Goal: Obtain resource: Download file/media

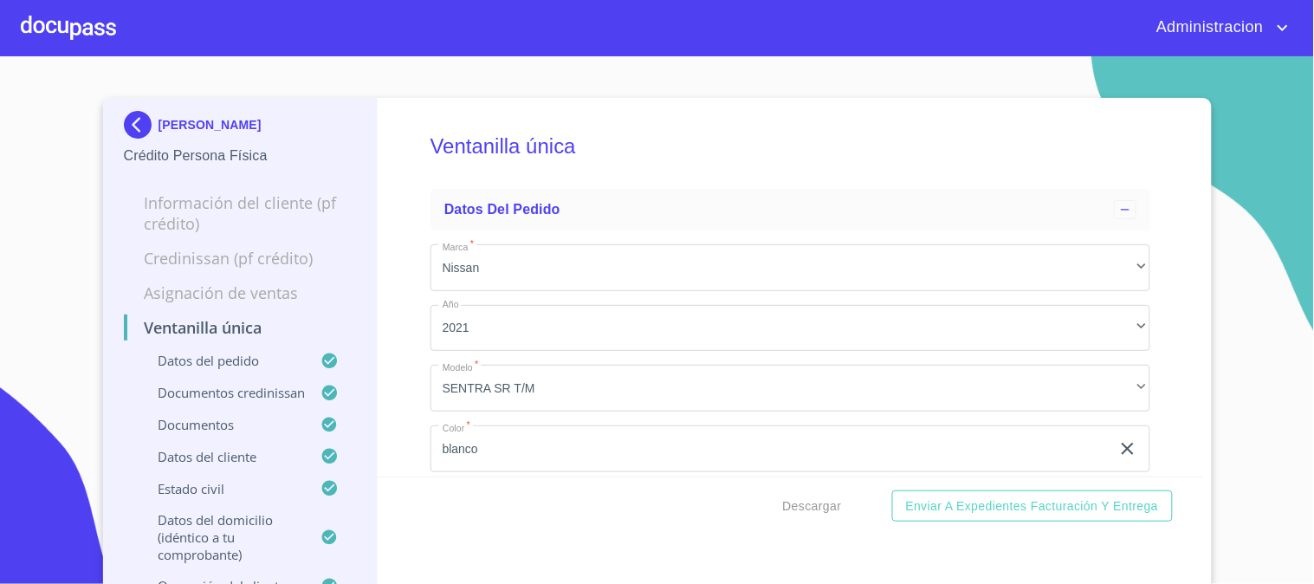
click at [225, 124] on p "[PERSON_NAME]" at bounding box center [210, 125] width 103 height 14
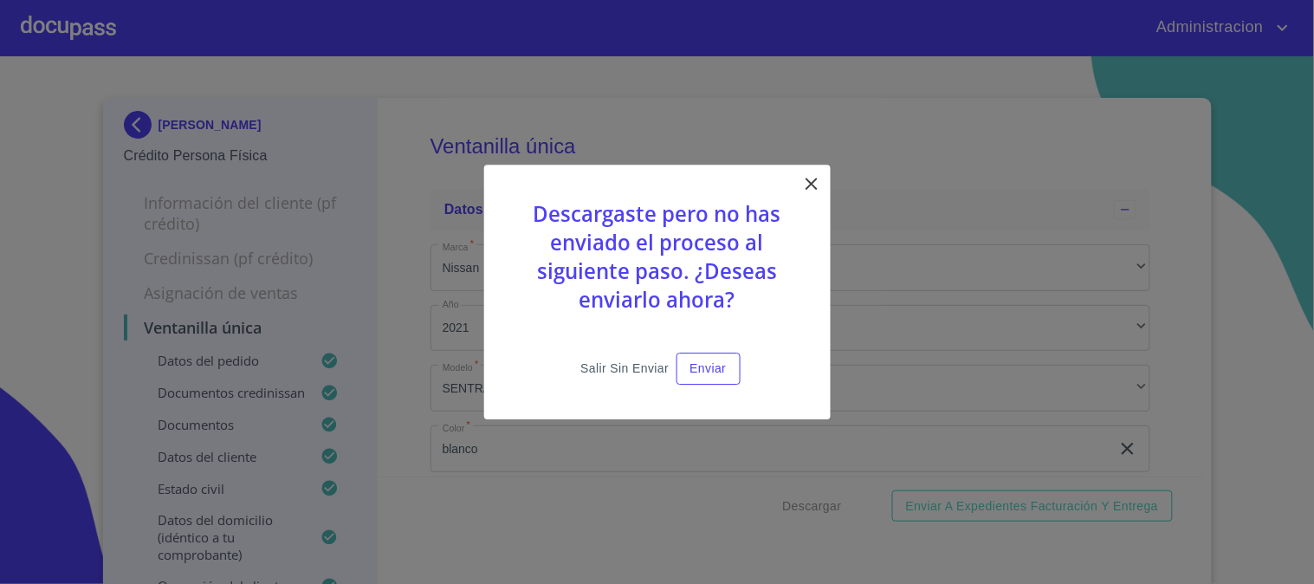
click at [593, 365] on span "Salir sin enviar" at bounding box center [624, 369] width 88 height 22
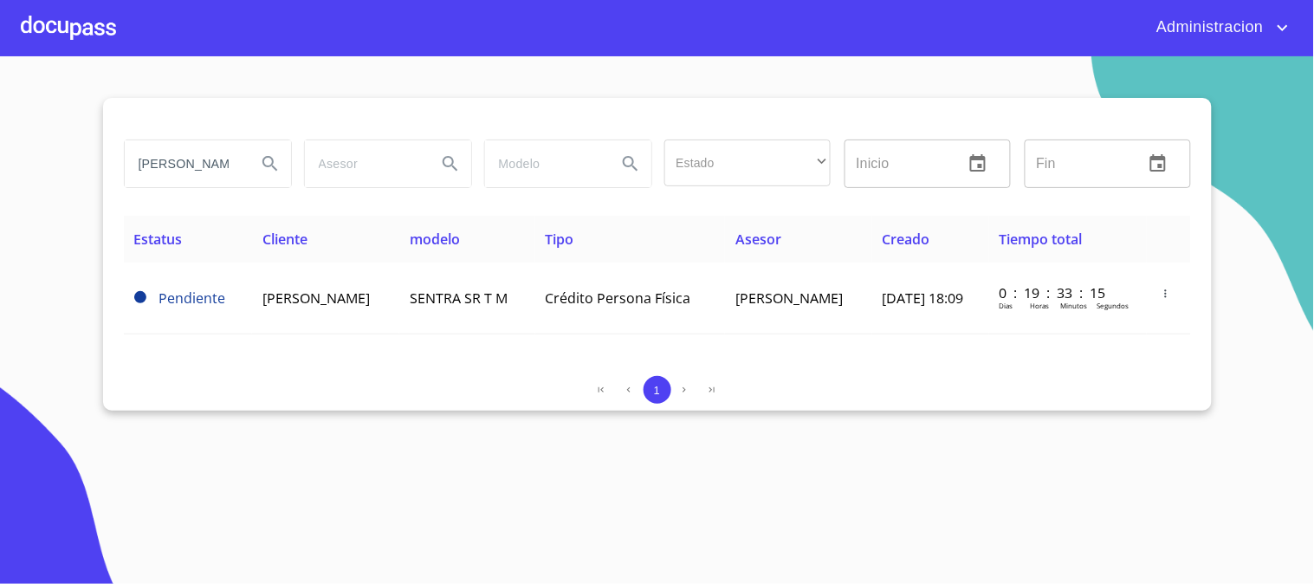
click at [383, 185] on div "[PERSON_NAME] Estado ​ ​ Inicio ​ Fin ​" at bounding box center [657, 164] width 1081 height 62
type input "m"
type input "[PERSON_NAME] [PERSON_NAME]"
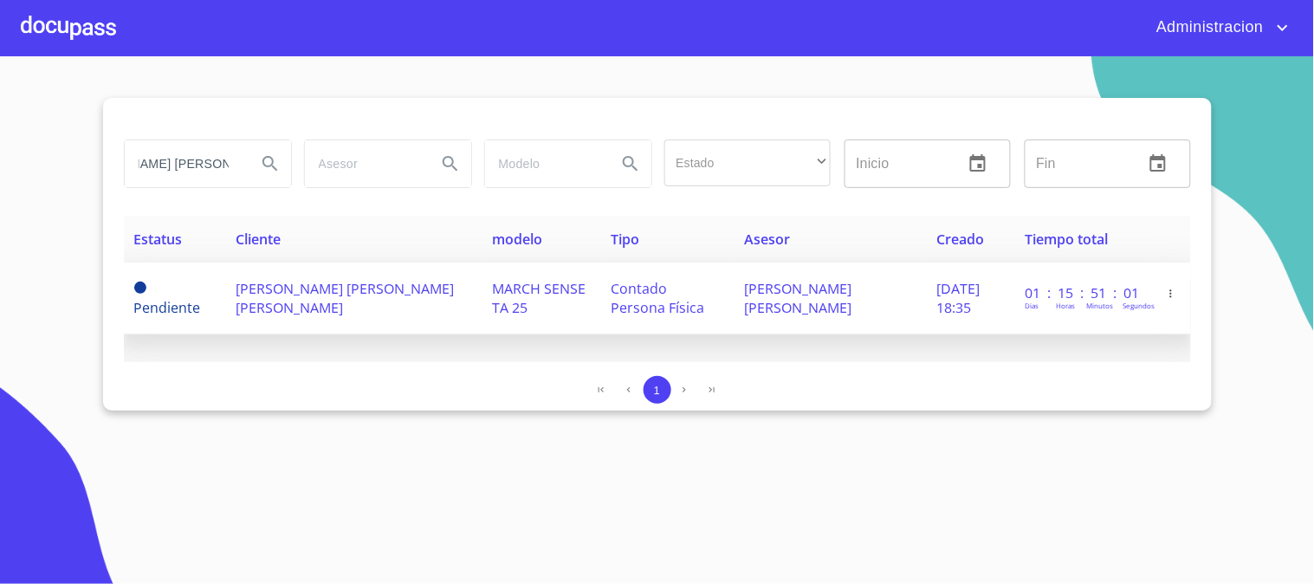
scroll to position [0, 0]
click at [348, 296] on span "[PERSON_NAME] [PERSON_NAME] [PERSON_NAME]" at bounding box center [345, 298] width 218 height 38
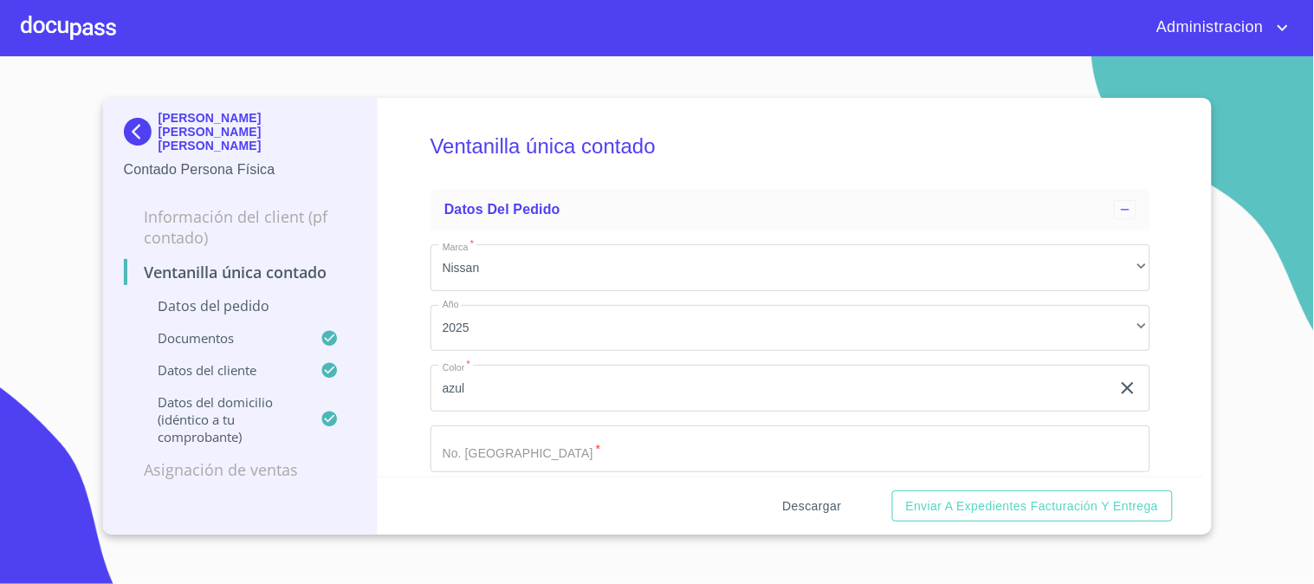
click at [791, 499] on span "Descargar" at bounding box center [812, 507] width 59 height 22
